Goal: Navigation & Orientation: Understand site structure

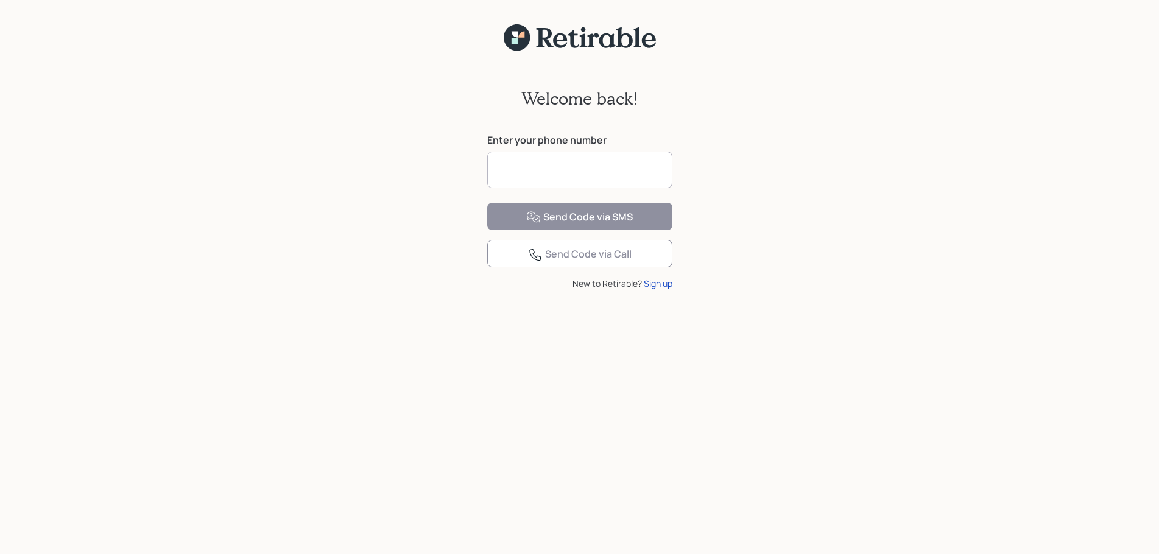
click at [539, 159] on input at bounding box center [579, 170] width 185 height 37
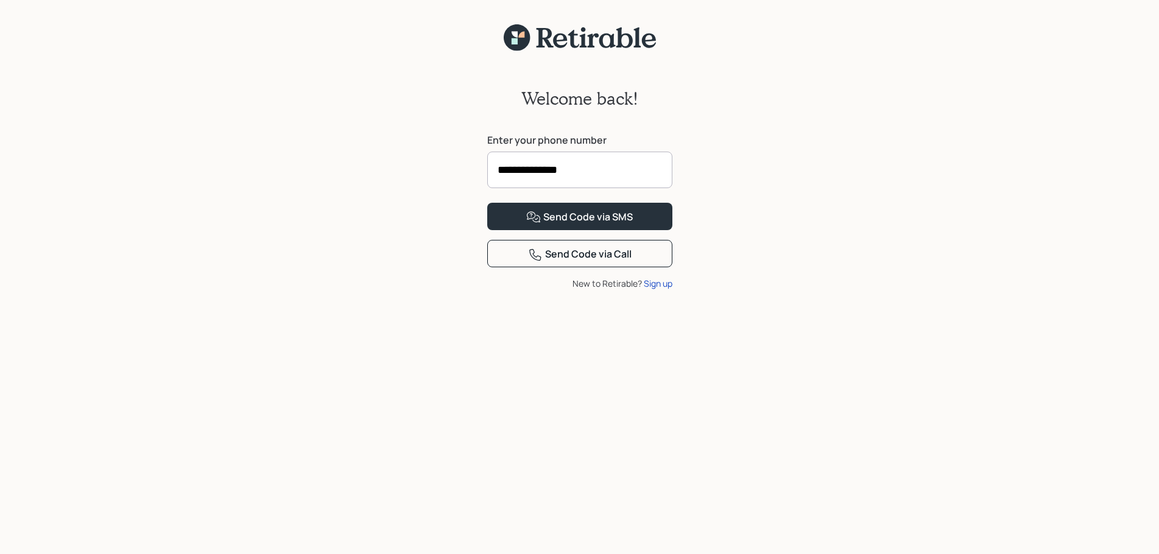
type input "**********"
click at [487, 203] on button "Send Code via SMS" at bounding box center [579, 216] width 185 height 27
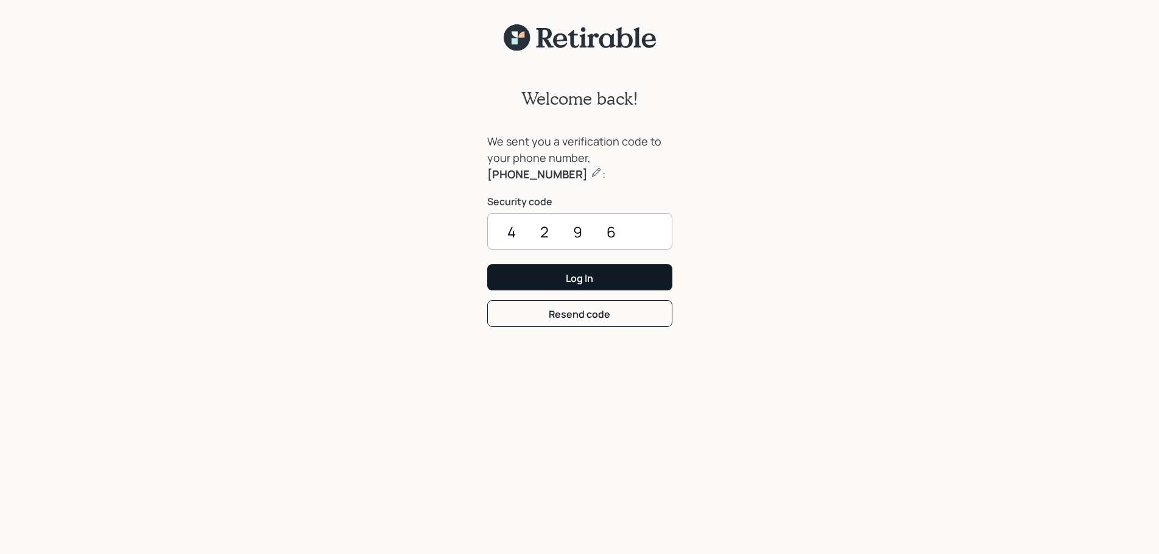
type input "4296"
click at [617, 284] on button "Log In" at bounding box center [579, 277] width 185 height 26
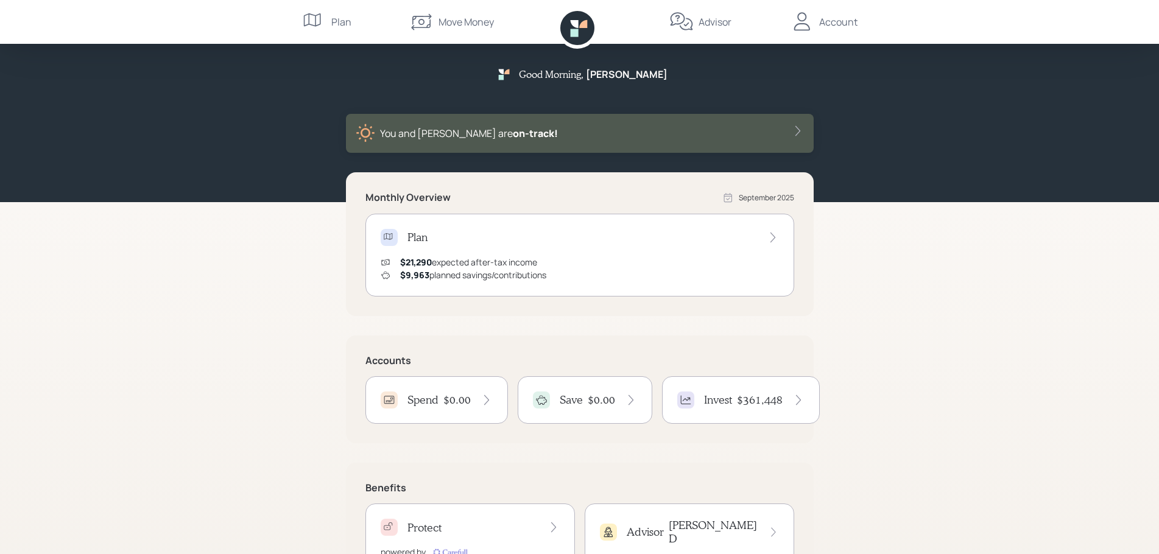
scroll to position [58, 0]
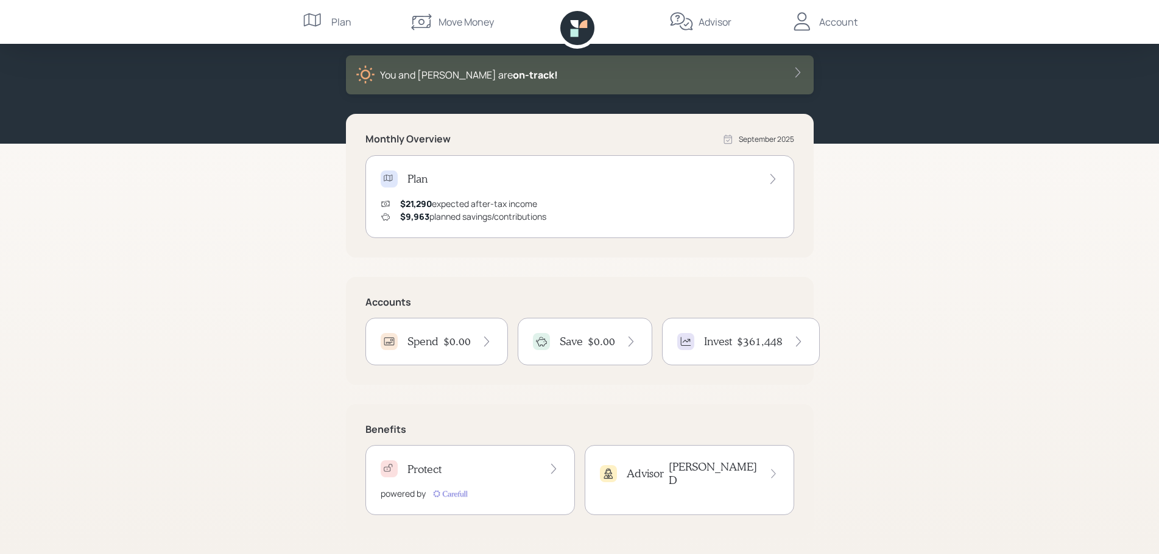
click at [588, 344] on h4 "$0.00" at bounding box center [601, 341] width 27 height 13
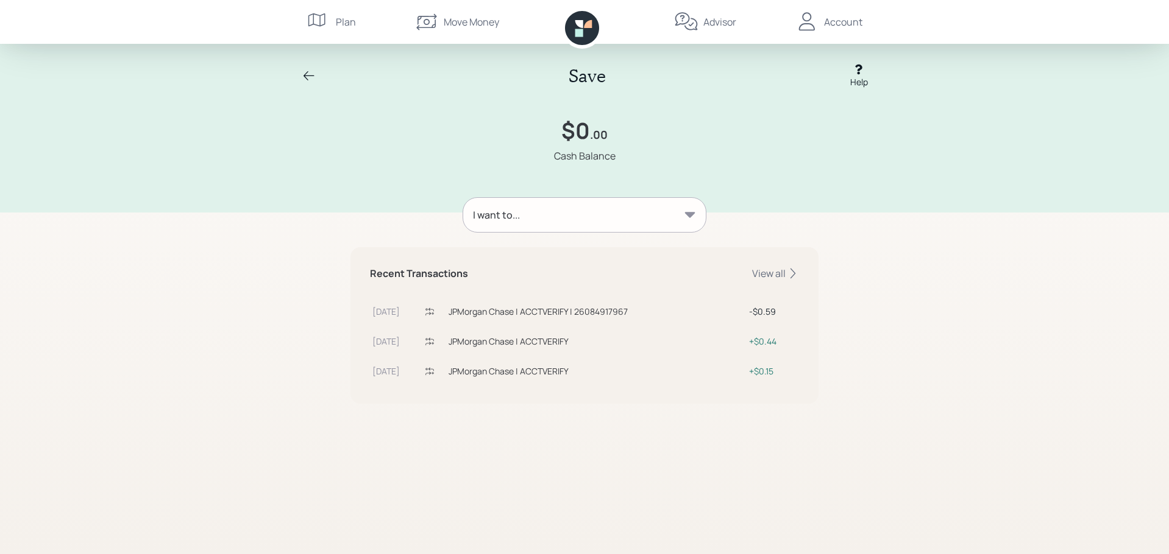
click at [338, 20] on div "Plan" at bounding box center [346, 22] width 20 height 15
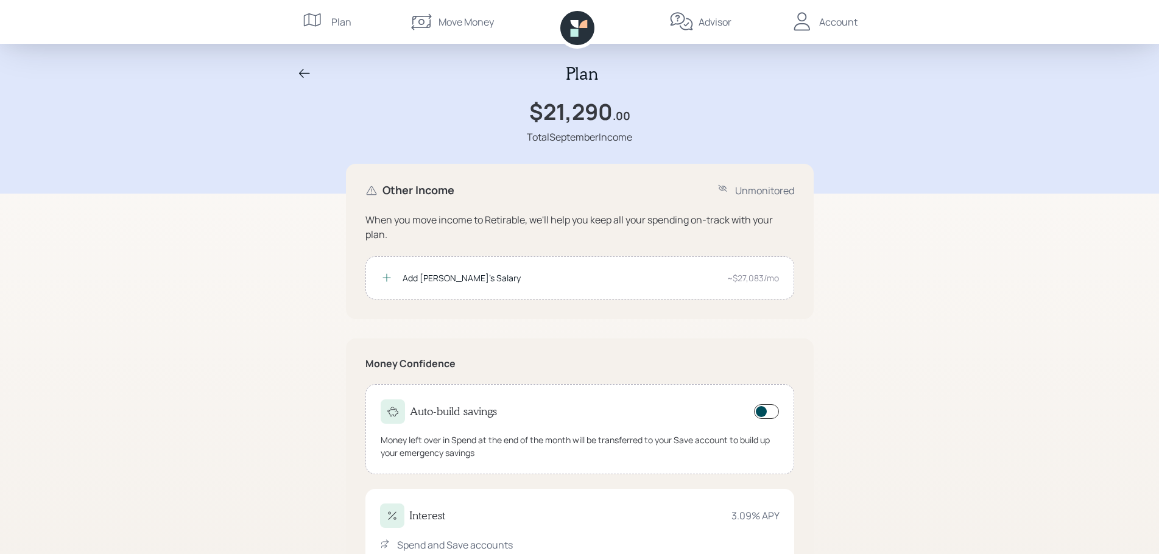
click at [835, 30] on div "Account" at bounding box center [824, 22] width 68 height 44
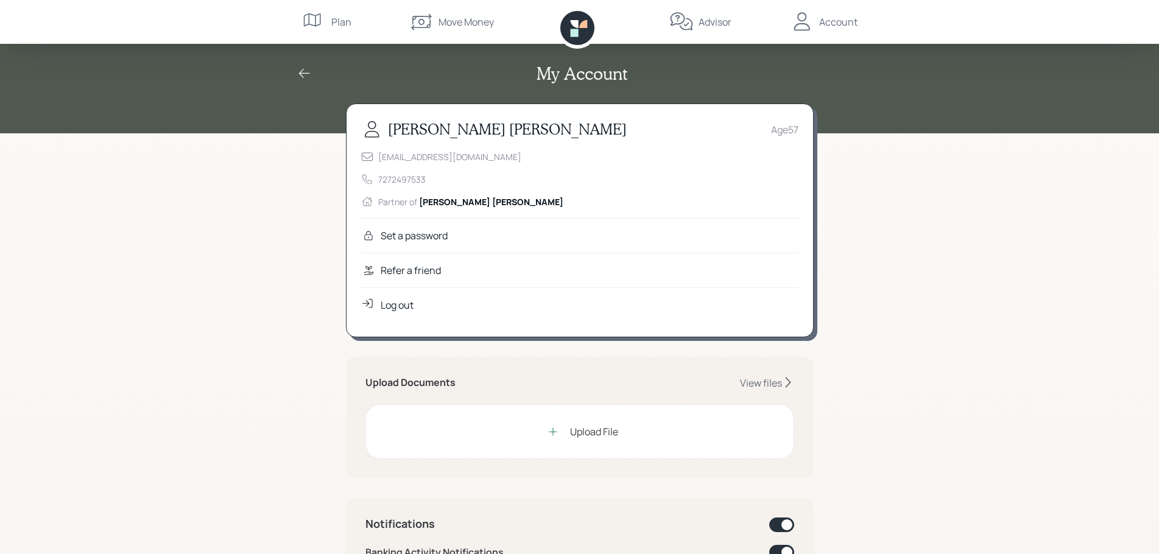
click at [699, 23] on div "Advisor" at bounding box center [715, 22] width 33 height 15
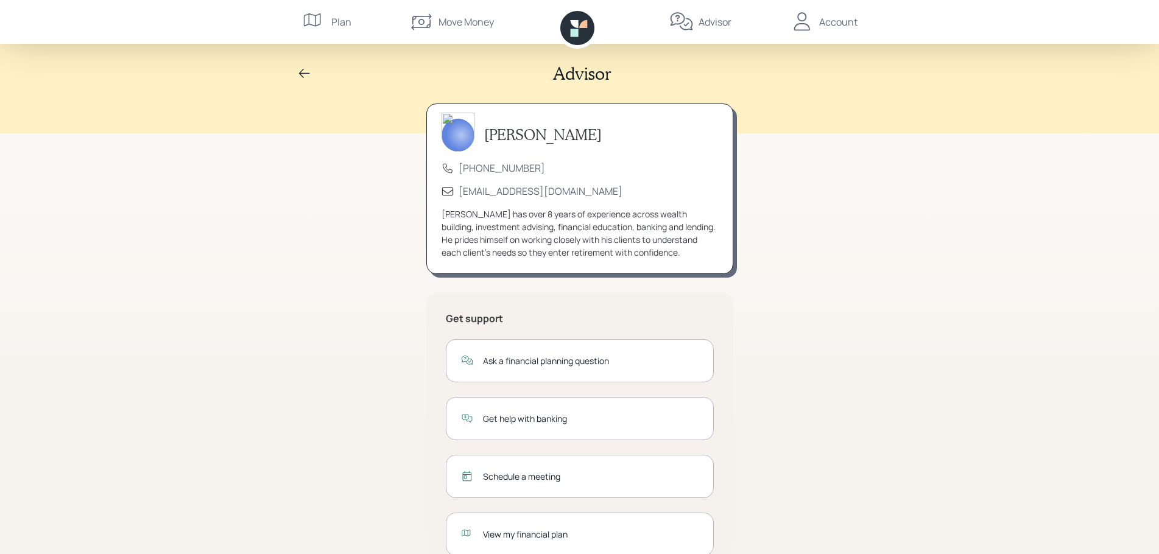
click at [302, 70] on icon at bounding box center [304, 73] width 11 height 9
